Goal: Transaction & Acquisition: Obtain resource

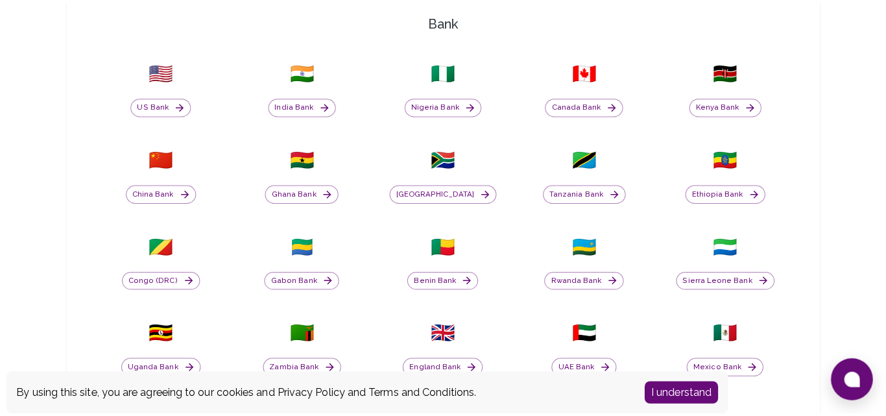
scroll to position [443, 0]
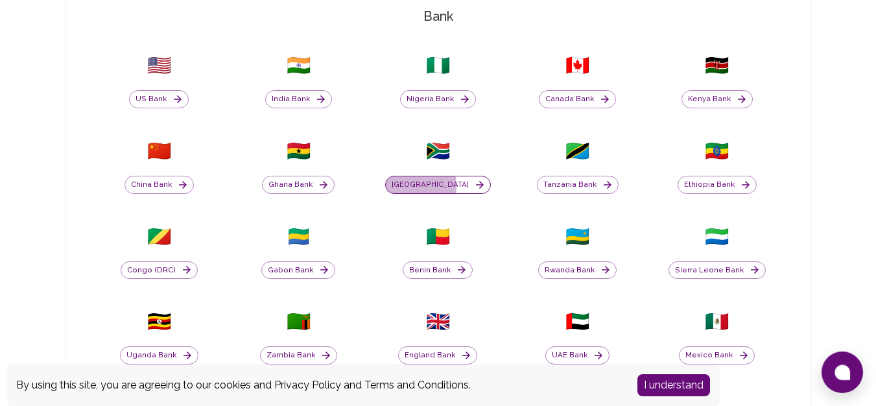
click at [425, 193] on button "[GEOGRAPHIC_DATA]" at bounding box center [438, 185] width 106 height 18
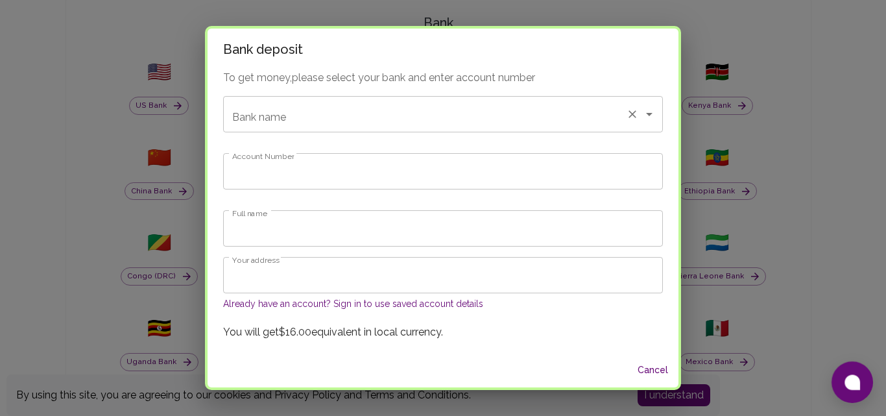
click at [372, 123] on input "Bank name" at bounding box center [425, 114] width 392 height 25
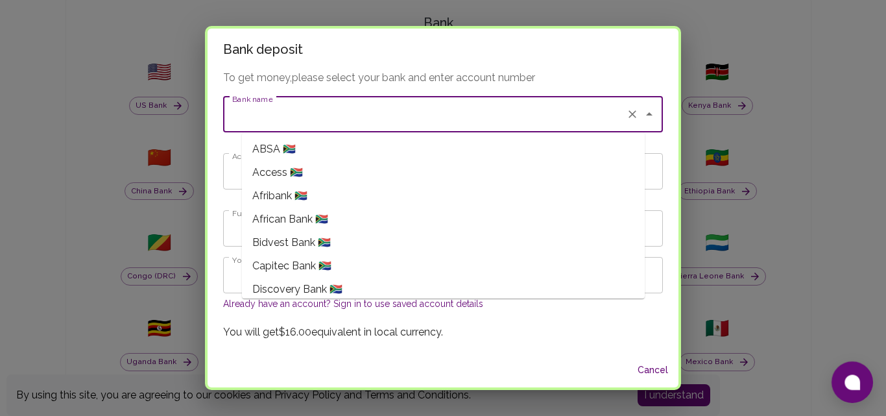
click at [318, 255] on li "Capitec Bank 🇿🇦" at bounding box center [443, 265] width 403 height 23
type input "Capitec Bank"
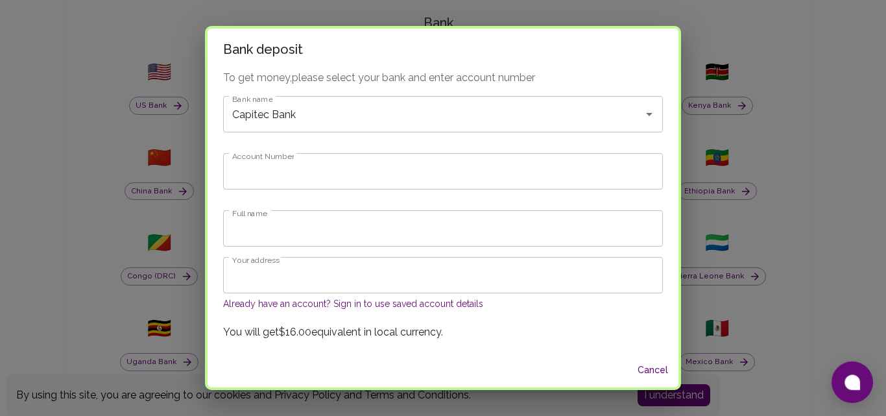
click at [408, 302] on button "Already have an account? Sign in to use saved account details" at bounding box center [353, 303] width 260 height 13
click at [357, 302] on button "Already have an account? Sign in to use saved account details" at bounding box center [353, 303] width 260 height 13
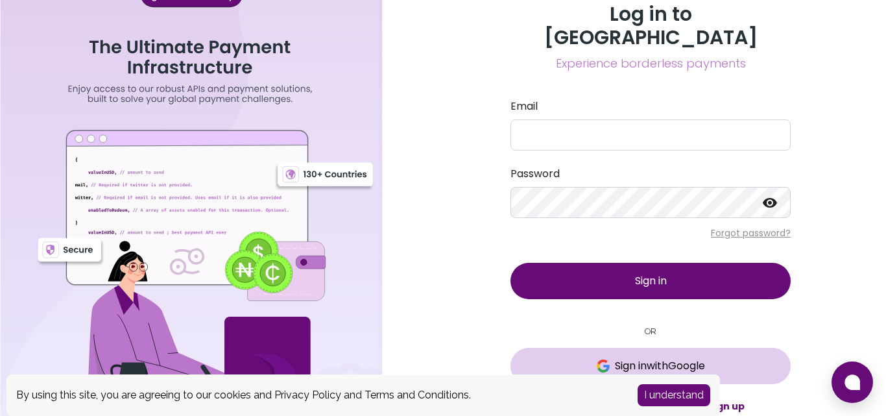
click at [615, 359] on span "Sign in with Google" at bounding box center [660, 366] width 90 height 16
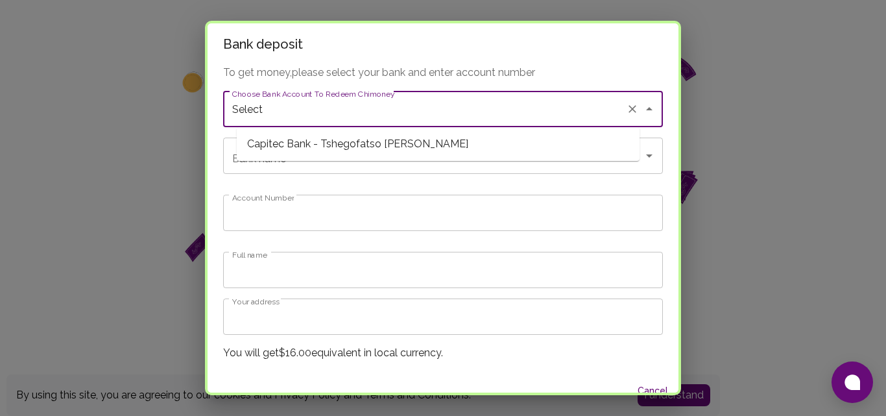
click at [401, 108] on input "Select" at bounding box center [425, 109] width 392 height 25
click at [388, 141] on span "Capitec Bank - Tshegofatso [PERSON_NAME]" at bounding box center [438, 143] width 403 height 23
type input "Capitec Bank - Tshegofatso [PERSON_NAME]"
type input "Capitec Bank"
type input "1612185531"
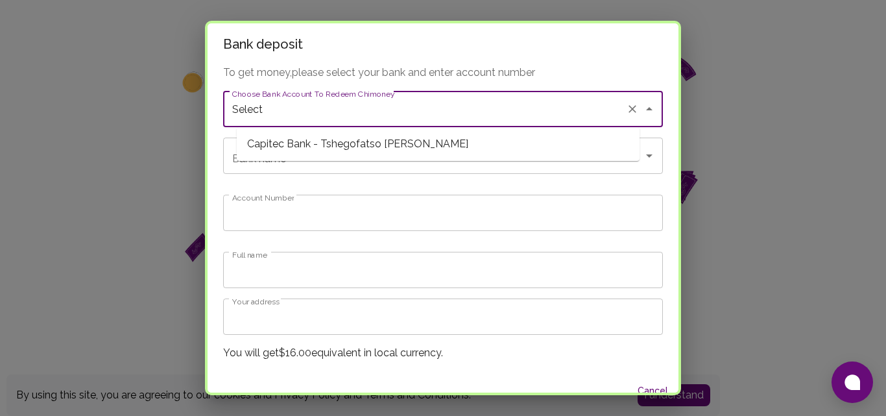
type input "[PERSON_NAME]"
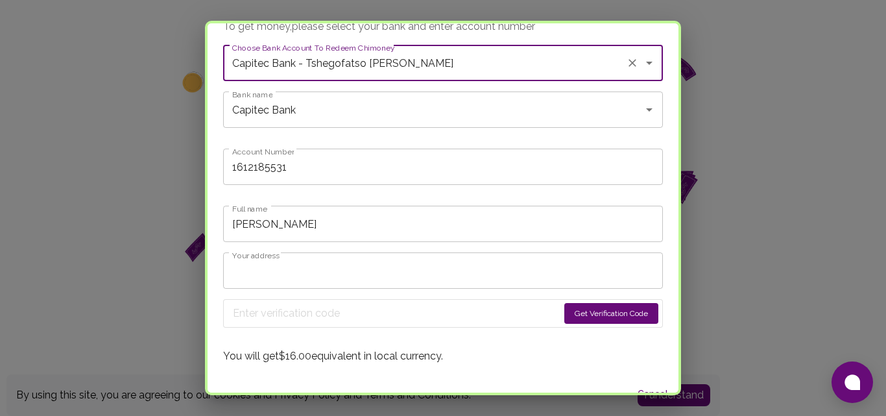
scroll to position [65, 0]
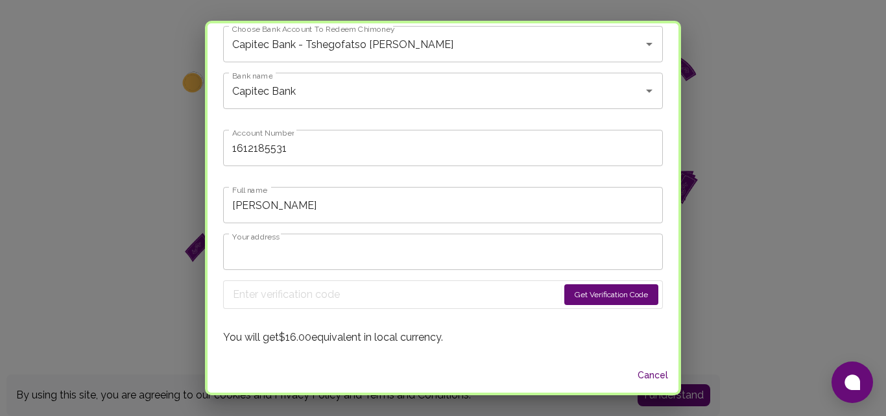
click at [564, 288] on button "Get Verification Code" at bounding box center [611, 294] width 94 height 21
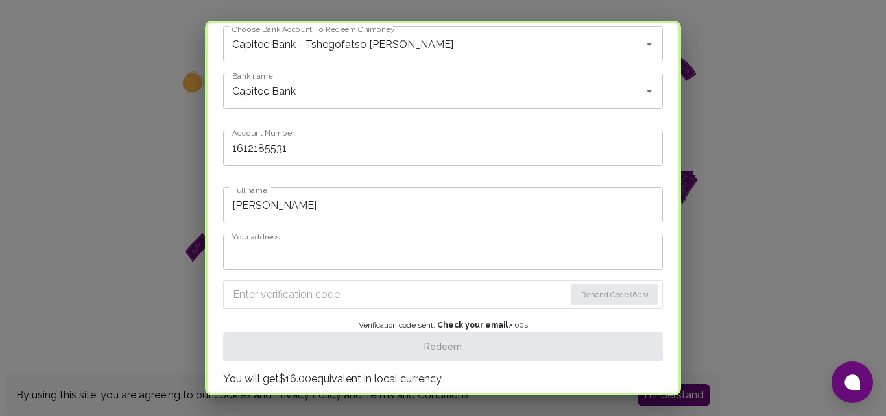
scroll to position [106, 0]
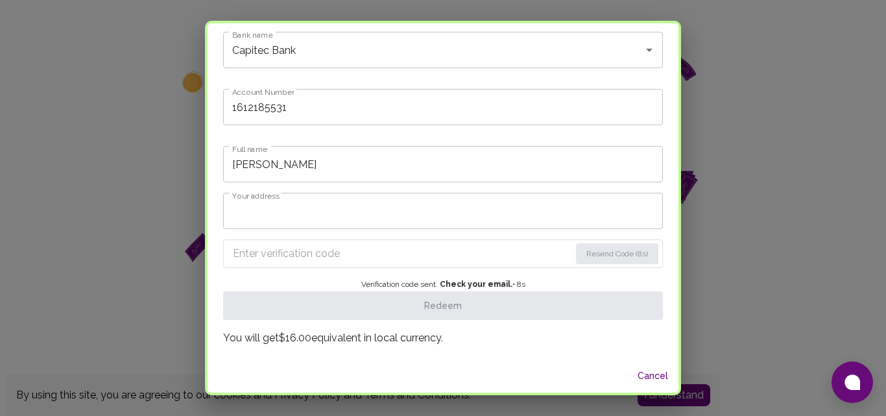
click at [275, 250] on input "Enter verification code" at bounding box center [401, 253] width 337 height 21
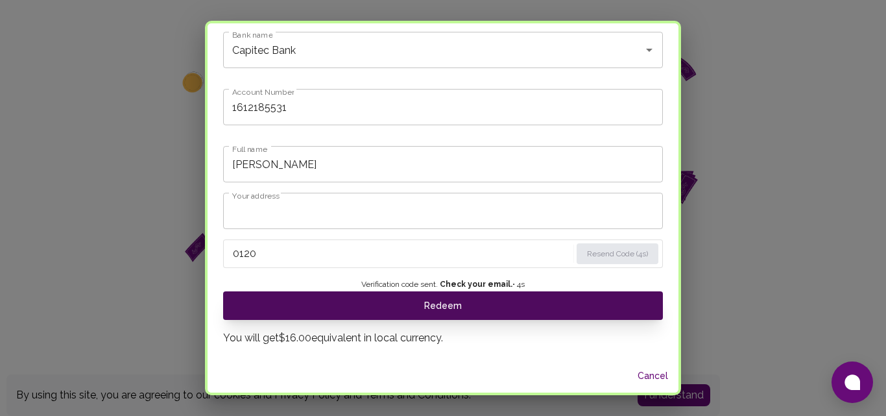
type input "0120"
click at [316, 298] on button "Redeem" at bounding box center [443, 305] width 440 height 29
